Goal: Task Accomplishment & Management: Use online tool/utility

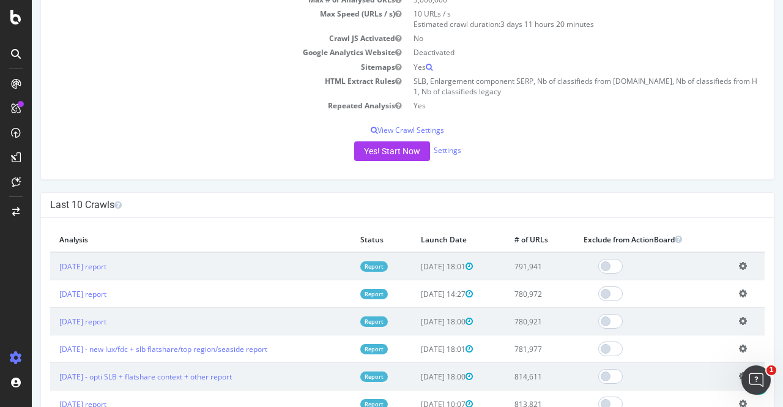
scroll to position [190, 0]
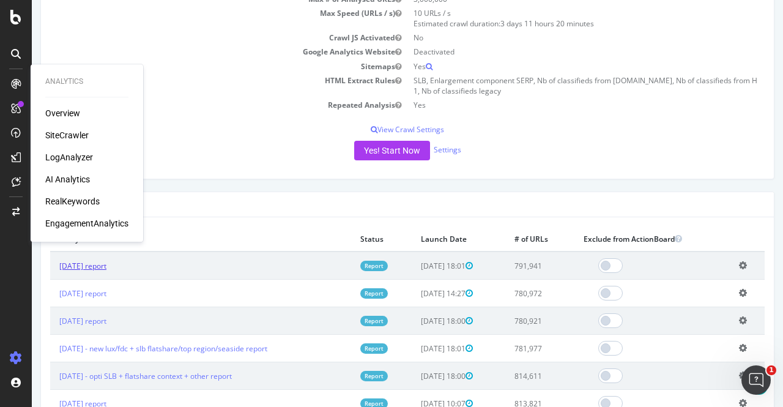
click at [93, 261] on link "[DATE] report" at bounding box center [82, 265] width 47 height 10
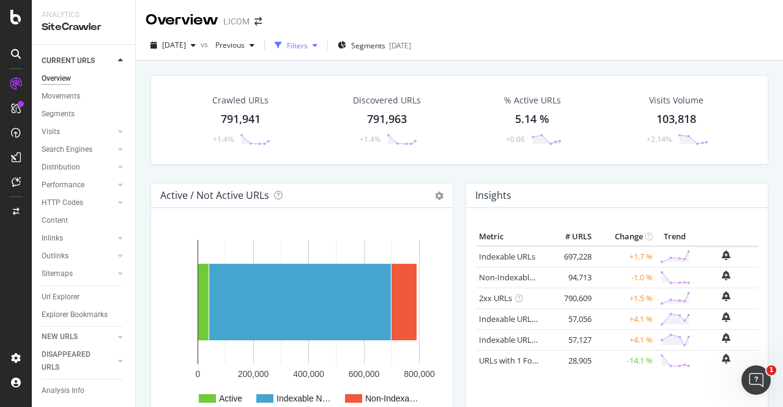
click at [308, 44] on div "Filters" at bounding box center [297, 45] width 21 height 10
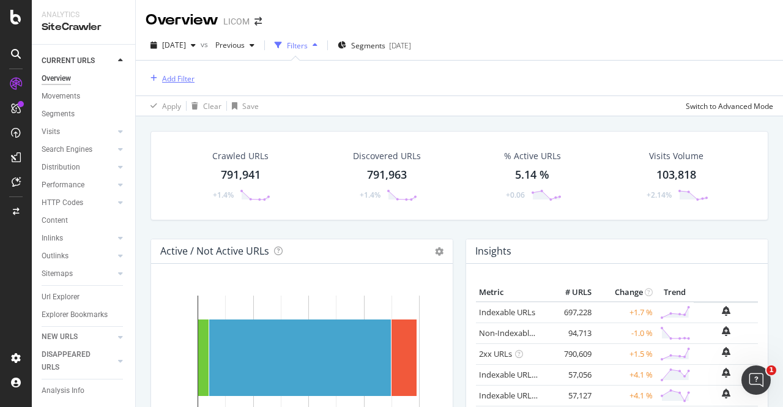
click at [177, 78] on div "Add Filter" at bounding box center [178, 78] width 32 height 10
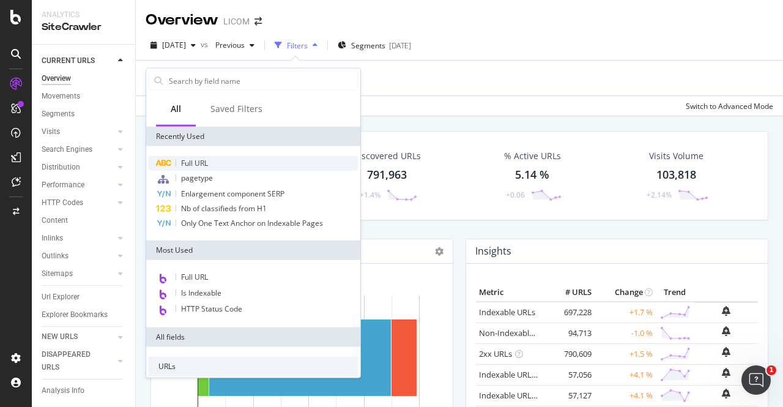
click at [194, 158] on span "Full URL" at bounding box center [194, 163] width 27 height 10
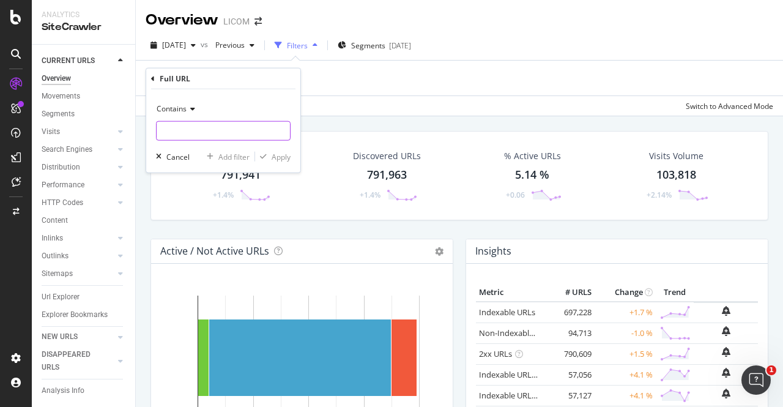
click at [190, 131] on input "text" at bounding box center [223, 131] width 133 height 20
type input "investir"
click at [279, 161] on div "Apply" at bounding box center [280, 156] width 19 height 10
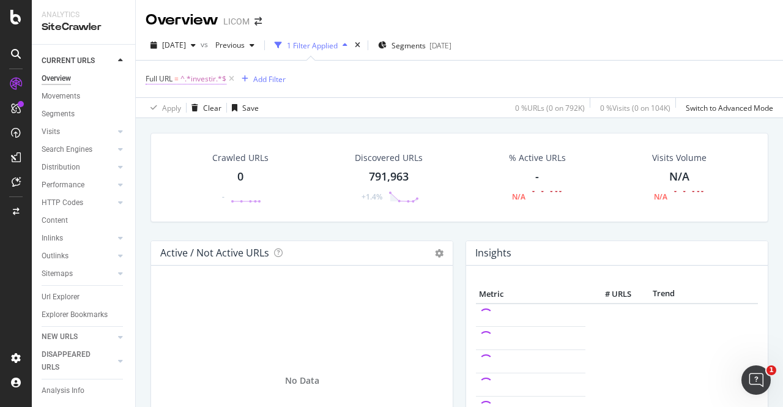
click at [199, 80] on span "^.*investir.*$" at bounding box center [203, 78] width 46 height 17
click at [201, 132] on input "investir" at bounding box center [215, 130] width 116 height 20
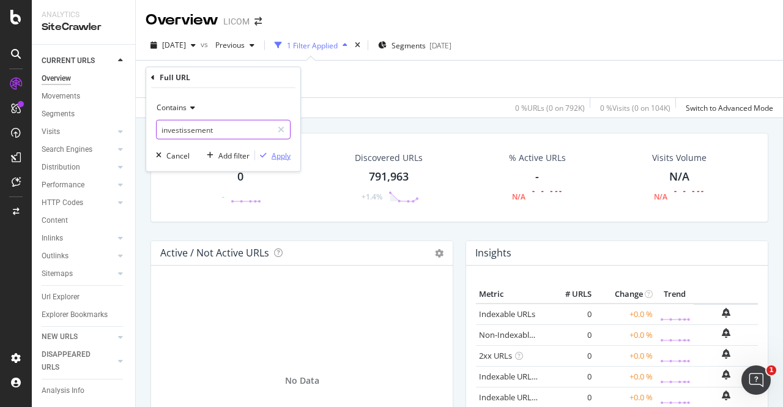
type input "investissement"
click at [281, 158] on div "Apply" at bounding box center [280, 155] width 19 height 10
